Goal: Browse casually

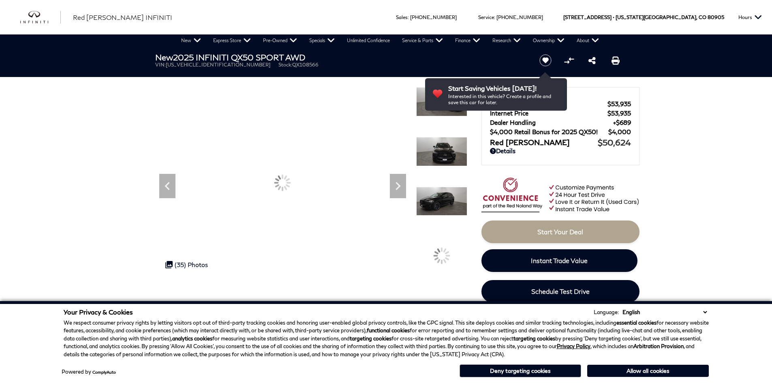
click at [398, 190] on icon "Next" at bounding box center [398, 186] width 16 height 16
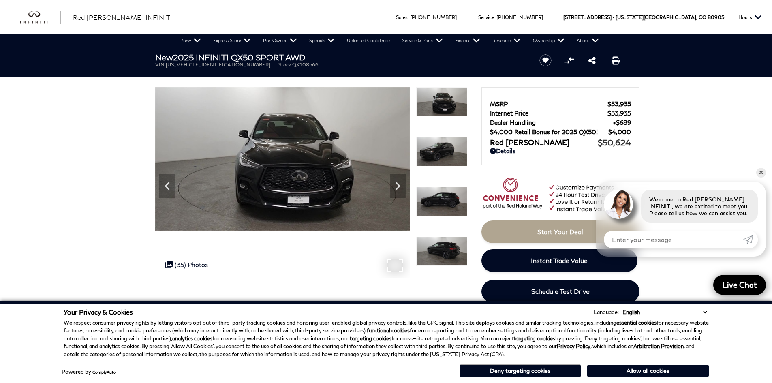
click at [409, 180] on img at bounding box center [282, 158] width 255 height 143
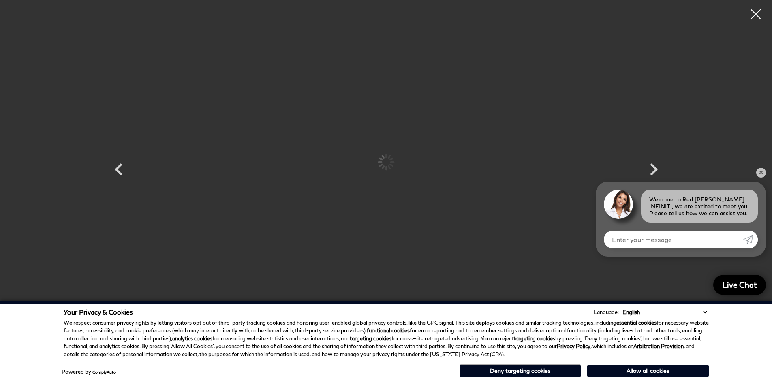
click at [402, 183] on div at bounding box center [386, 162] width 486 height 312
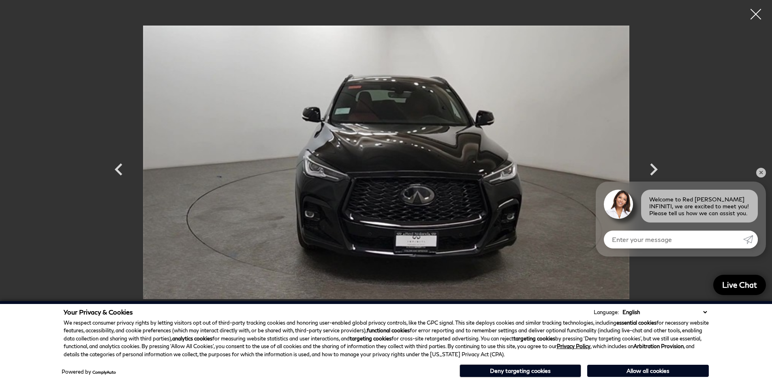
click at [755, 20] on div at bounding box center [755, 14] width 21 height 21
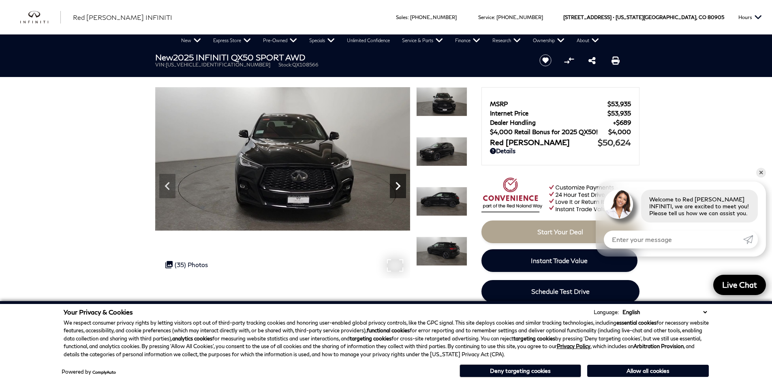
click at [397, 183] on icon "Next" at bounding box center [398, 186] width 5 height 8
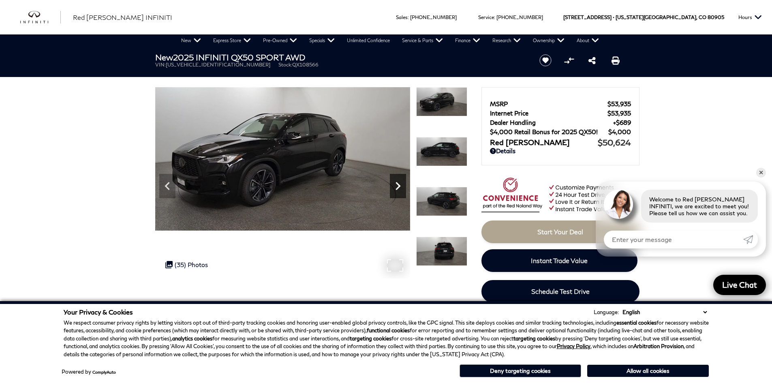
click at [397, 183] on icon "Next" at bounding box center [398, 186] width 5 height 8
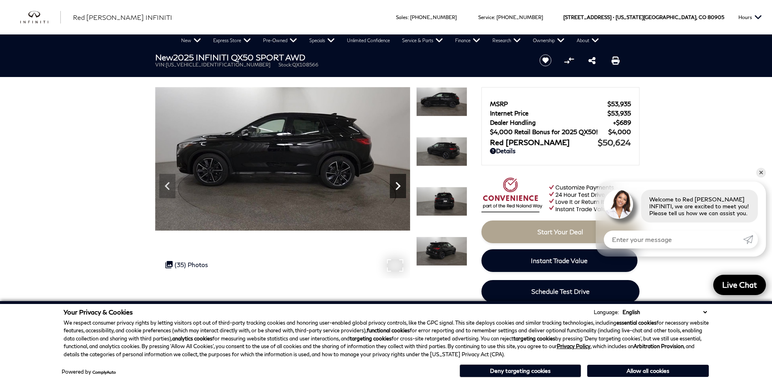
click at [397, 183] on icon "Next" at bounding box center [398, 186] width 5 height 8
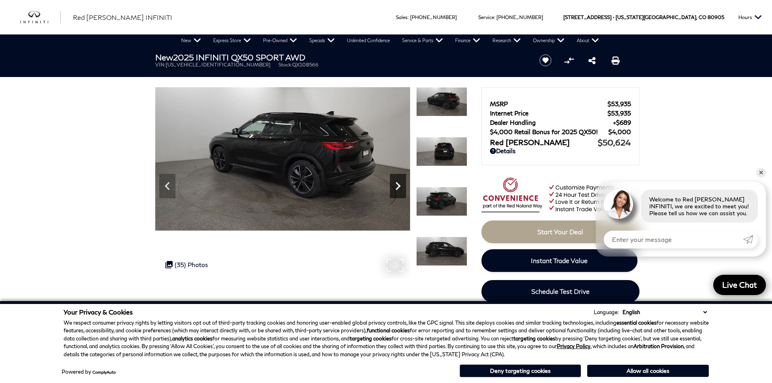
click at [397, 183] on icon "Next" at bounding box center [398, 186] width 5 height 8
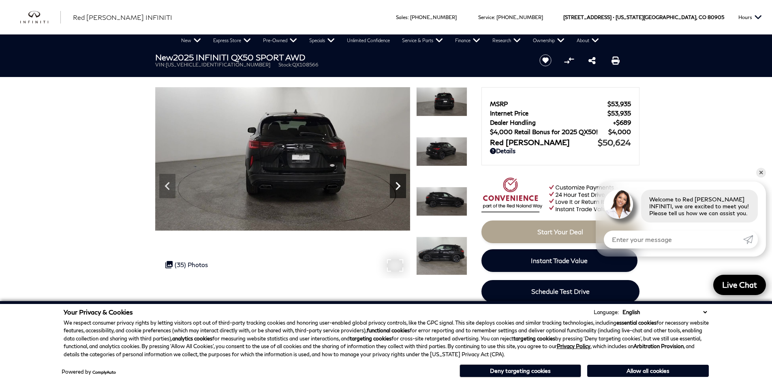
click at [397, 183] on icon "Next" at bounding box center [398, 186] width 5 height 8
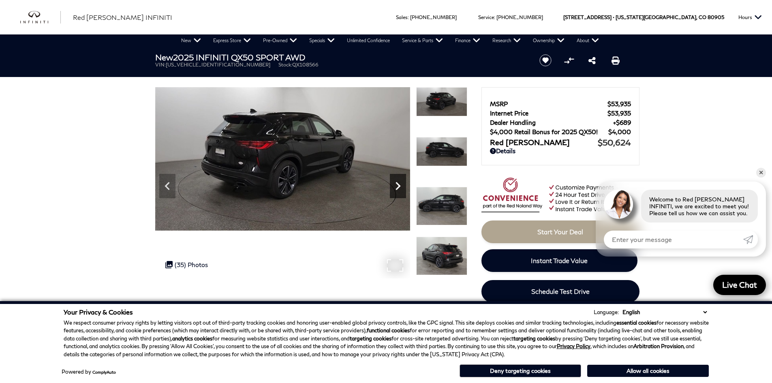
click at [397, 183] on icon "Next" at bounding box center [398, 186] width 5 height 8
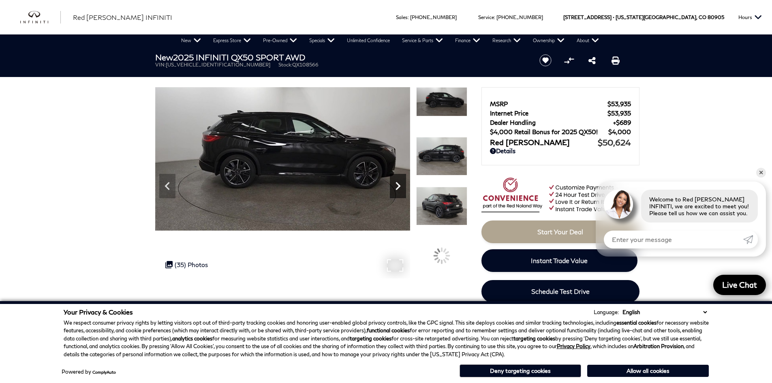
click at [397, 183] on icon "Next" at bounding box center [398, 186] width 5 height 8
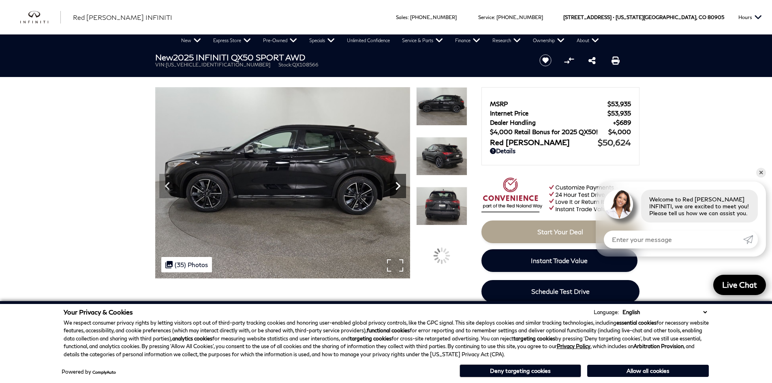
click at [397, 183] on icon "Next" at bounding box center [398, 186] width 5 height 8
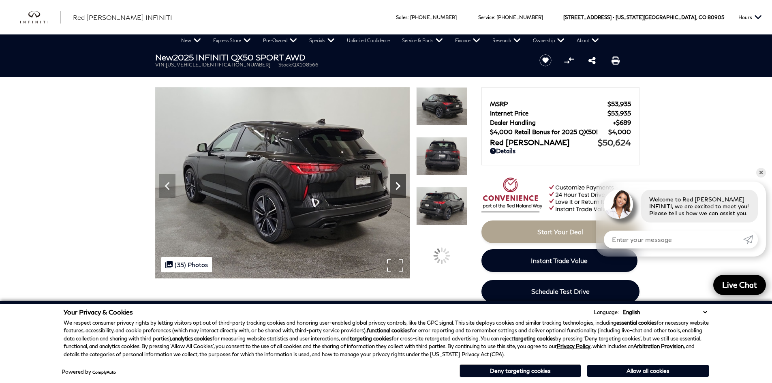
click at [397, 183] on icon "Next" at bounding box center [398, 186] width 5 height 8
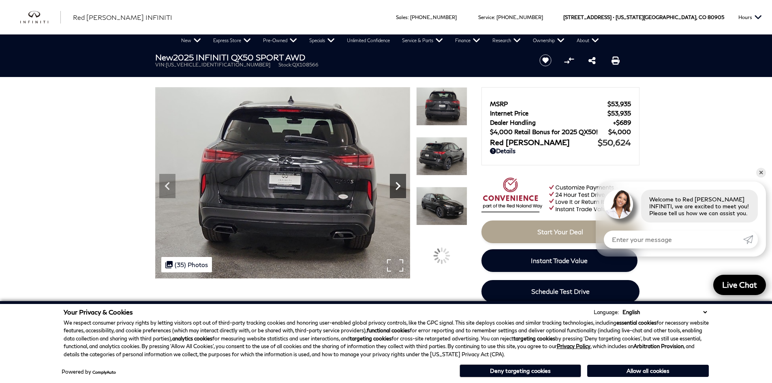
click at [397, 183] on icon "Next" at bounding box center [398, 186] width 5 height 8
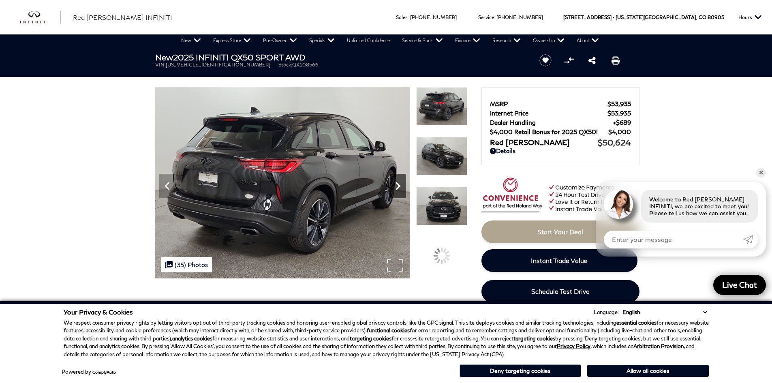
click at [397, 183] on icon "Next" at bounding box center [398, 186] width 5 height 8
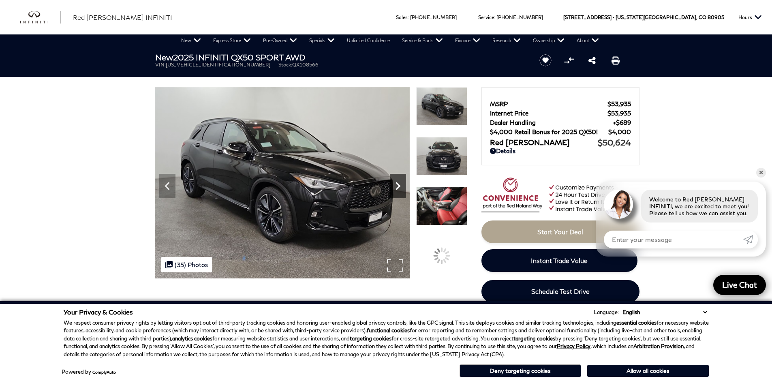
click at [397, 183] on icon "Next" at bounding box center [398, 186] width 5 height 8
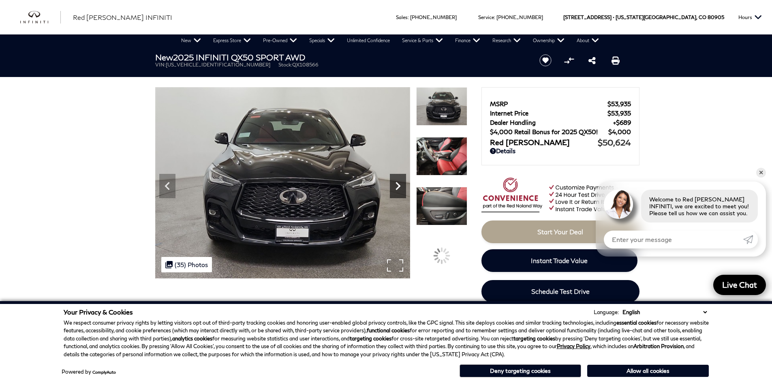
click at [397, 183] on icon "Next" at bounding box center [398, 186] width 5 height 8
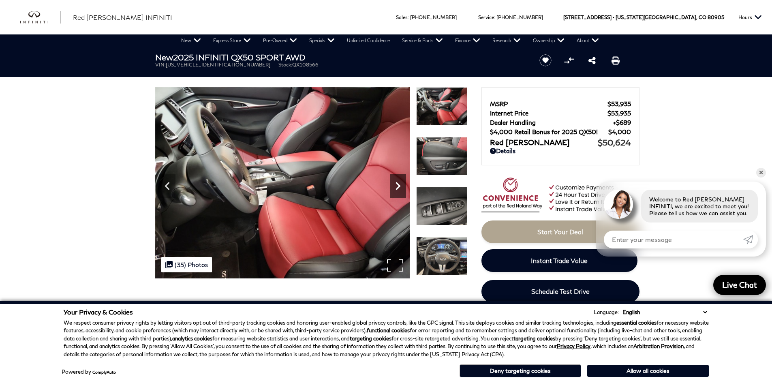
click at [397, 183] on icon "Next" at bounding box center [398, 186] width 5 height 8
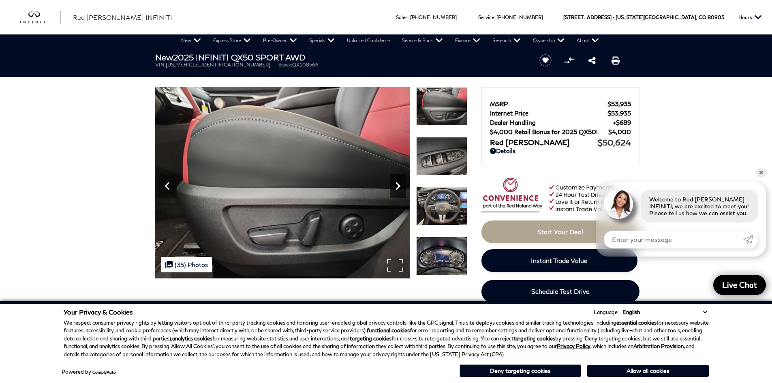
click at [394, 188] on icon "Next" at bounding box center [398, 186] width 16 height 16
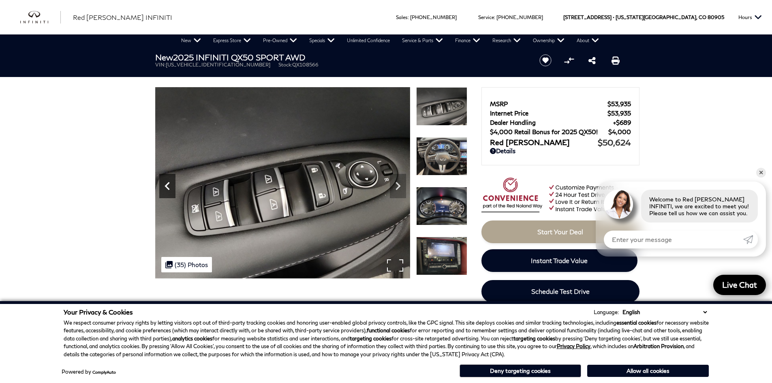
click at [173, 180] on icon "Previous" at bounding box center [167, 186] width 16 height 16
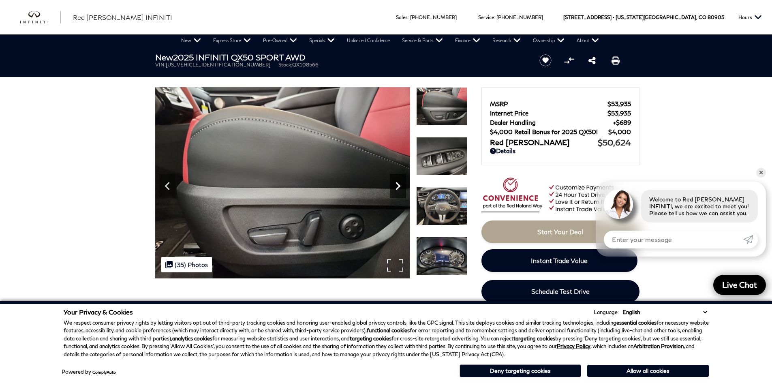
click at [397, 187] on icon "Next" at bounding box center [398, 186] width 16 height 16
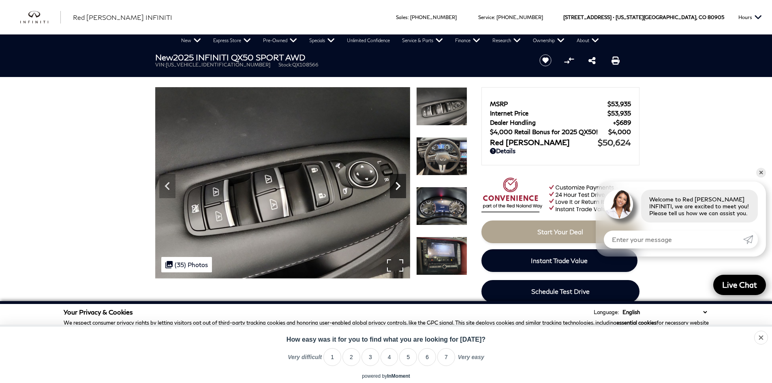
click at [397, 187] on icon "Next" at bounding box center [398, 186] width 16 height 16
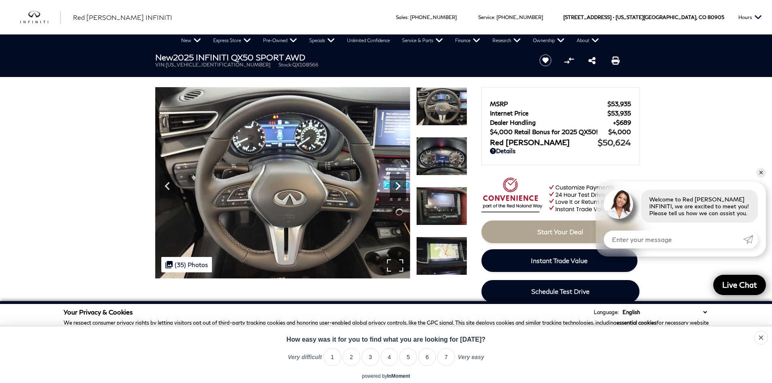
click at [397, 186] on icon "Next" at bounding box center [398, 186] width 16 height 16
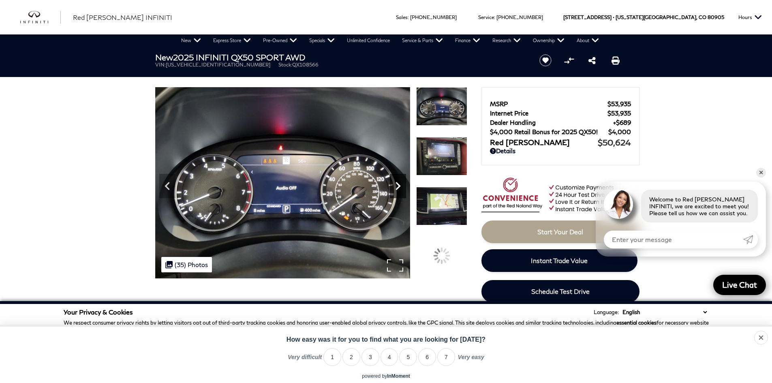
click at [397, 186] on icon "Next" at bounding box center [398, 186] width 16 height 16
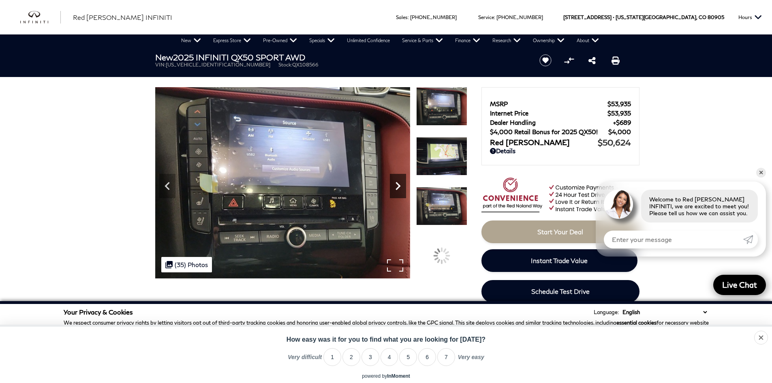
click at [397, 186] on icon "Next" at bounding box center [398, 186] width 16 height 16
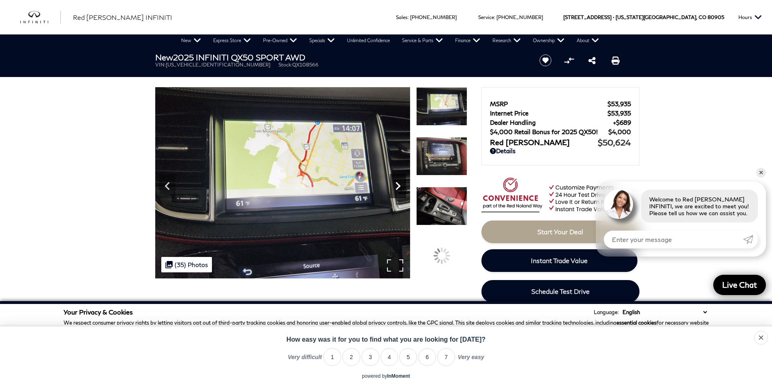
click at [396, 185] on icon "Next" at bounding box center [398, 186] width 16 height 16
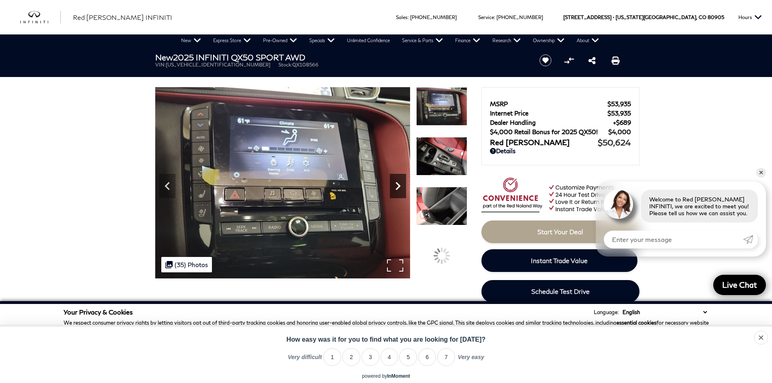
click at [396, 185] on icon "Next" at bounding box center [398, 186] width 16 height 16
